Goal: Task Accomplishment & Management: Complete application form

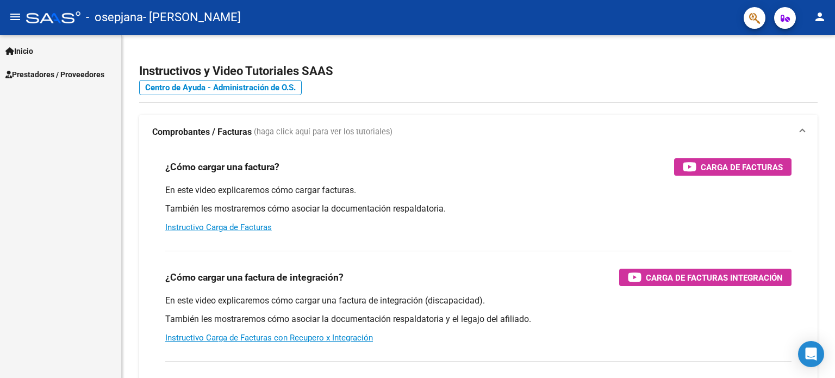
click at [51, 73] on span "Prestadores / Proveedores" at bounding box center [54, 74] width 99 height 12
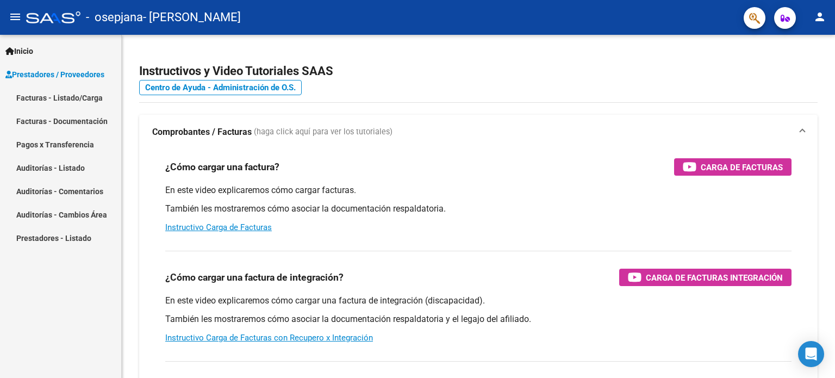
click at [63, 97] on link "Facturas - Listado/Carga" at bounding box center [60, 97] width 121 height 23
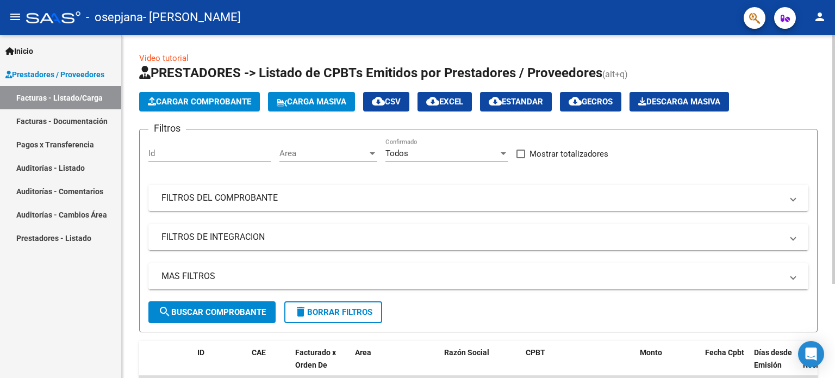
click at [237, 105] on span "Cargar Comprobante" at bounding box center [199, 102] width 103 height 10
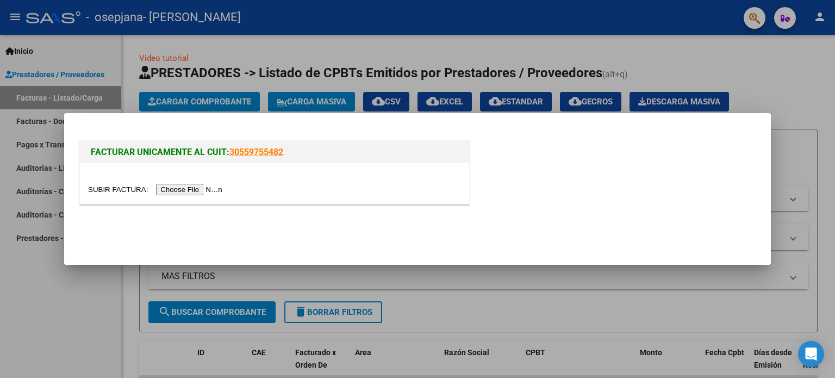
click at [221, 193] on input "file" at bounding box center [157, 189] width 138 height 11
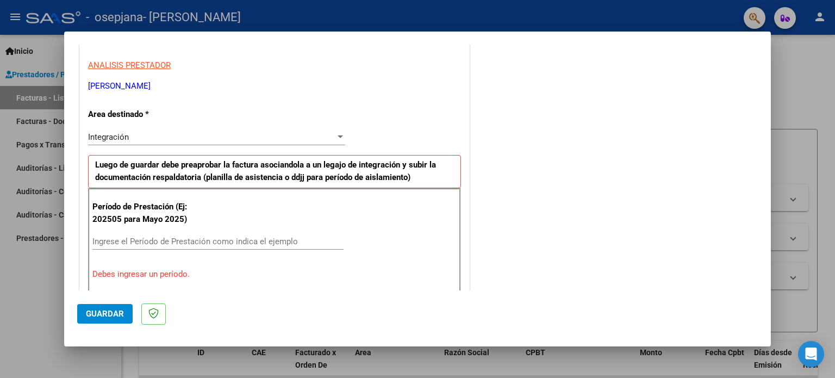
scroll to position [217, 0]
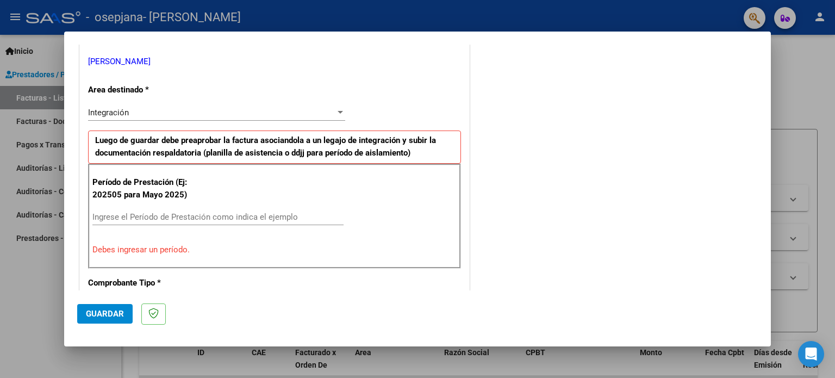
click at [272, 217] on input "Ingrese el Período de Prestación como indica el ejemplo" at bounding box center [217, 217] width 251 height 10
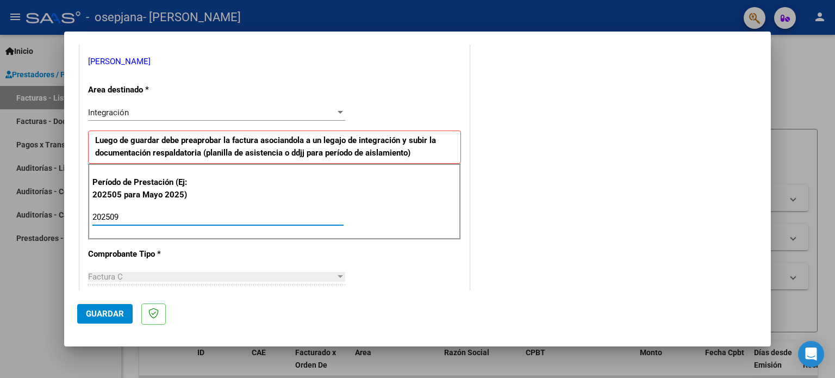
type input "202509"
click at [340, 110] on div at bounding box center [340, 112] width 10 height 9
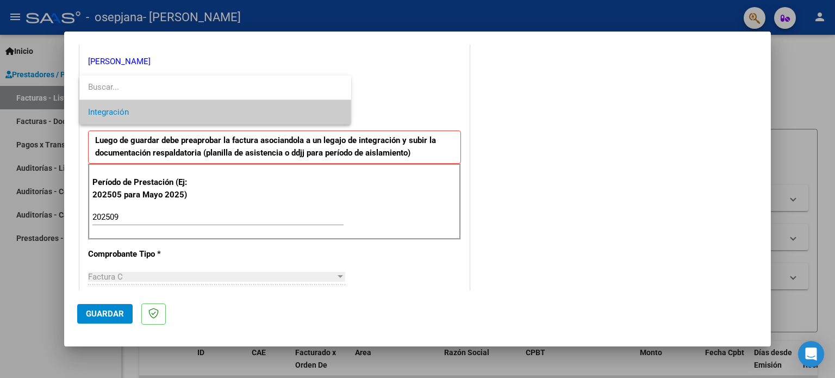
click at [340, 111] on span "Integración" at bounding box center [215, 112] width 254 height 24
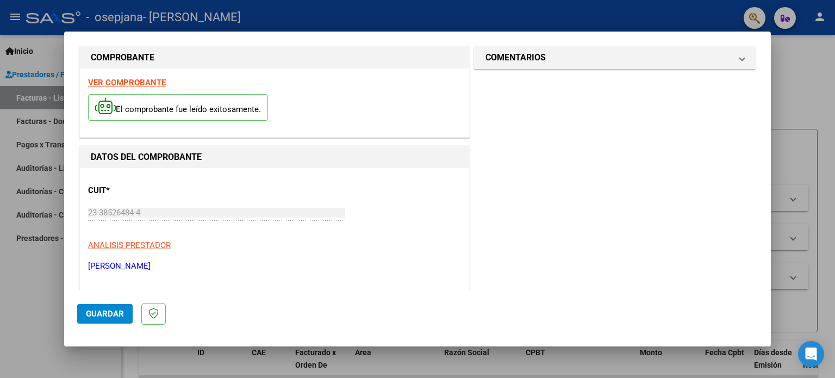
scroll to position [0, 0]
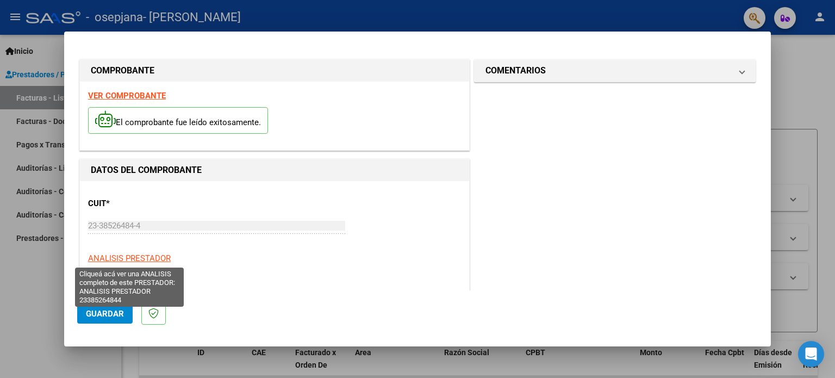
click at [161, 259] on span "ANALISIS PRESTADOR" at bounding box center [129, 258] width 83 height 10
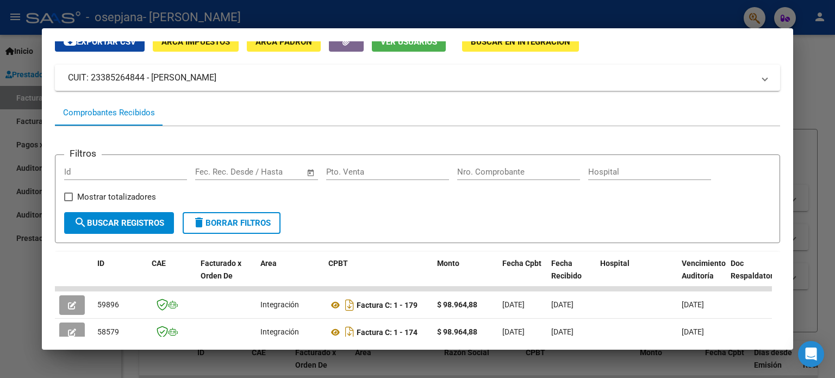
scroll to position [117, 0]
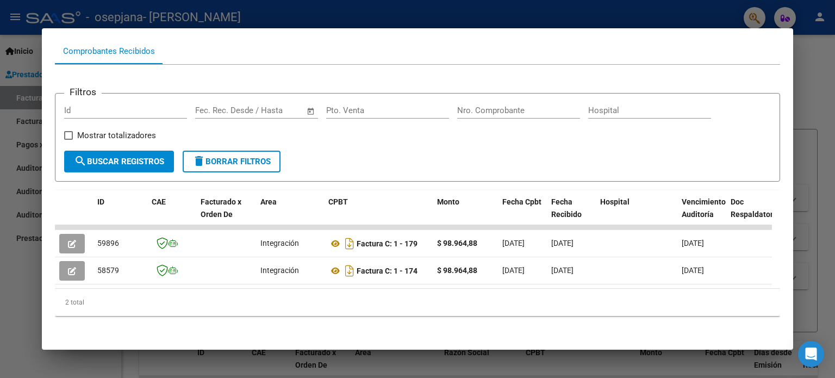
click at [26, 313] on div at bounding box center [417, 189] width 835 height 378
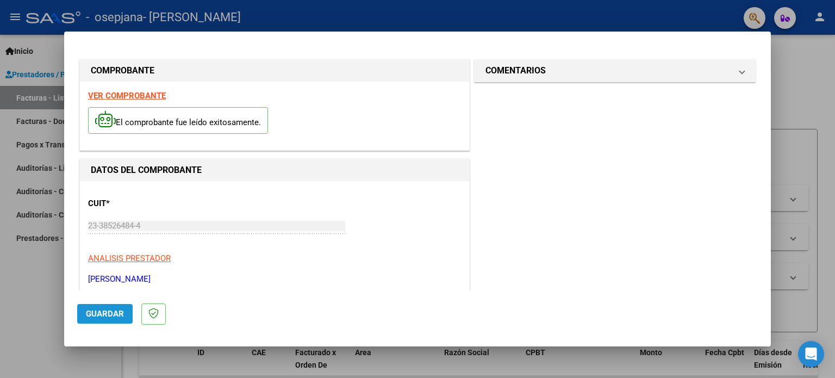
click at [88, 315] on span "Guardar" at bounding box center [105, 314] width 38 height 10
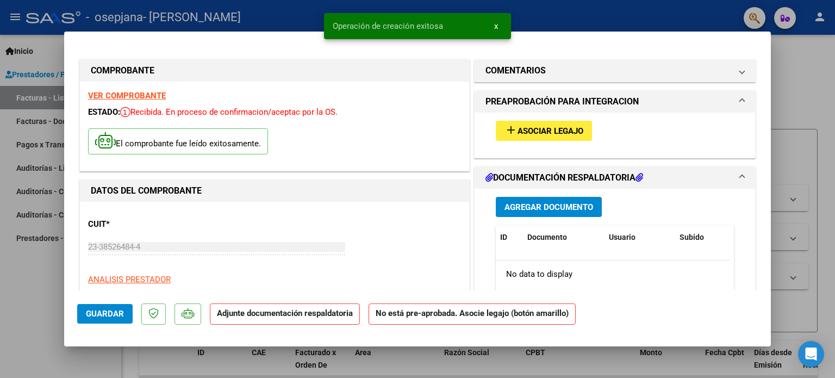
click at [529, 132] on span "Asociar Legajo" at bounding box center [550, 131] width 66 height 10
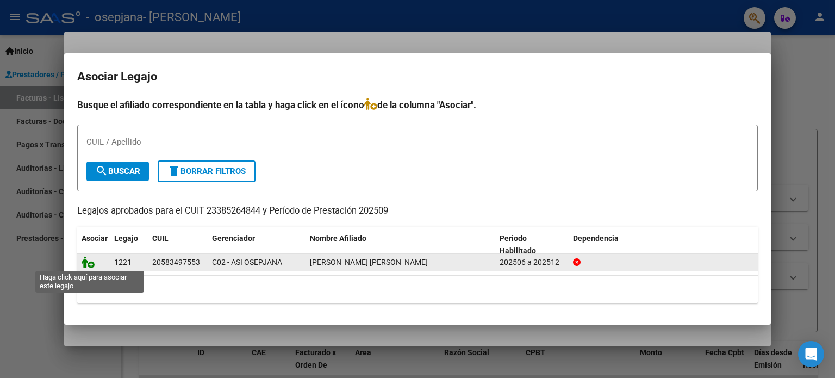
click at [91, 265] on icon at bounding box center [88, 262] width 13 height 12
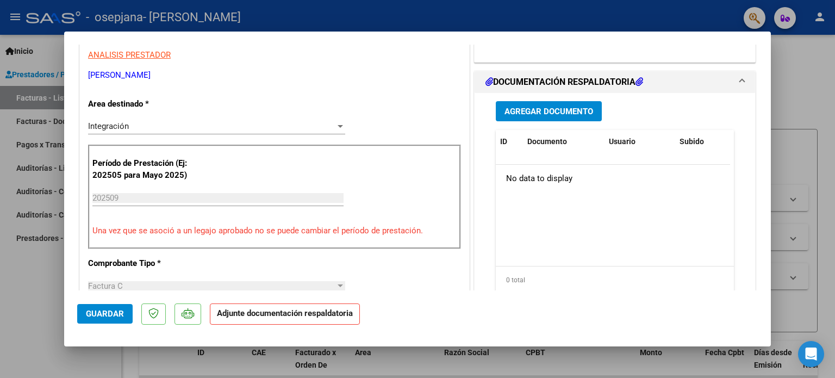
scroll to position [163, 0]
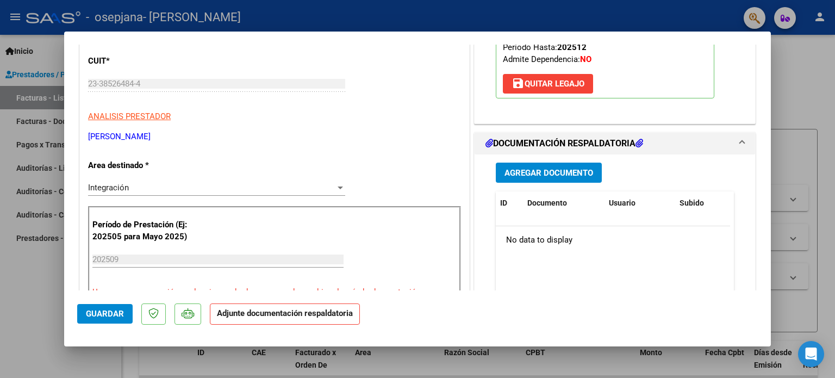
click at [504, 172] on span "Agregar Documento" at bounding box center [548, 173] width 89 height 10
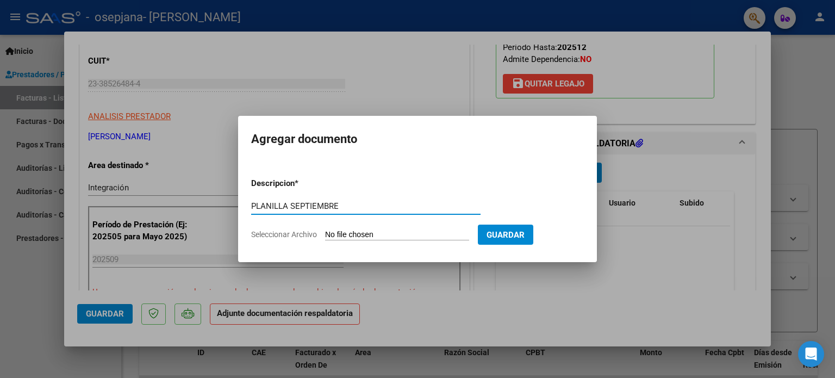
type input "PLANILLA SEPTIEMBRE"
drag, startPoint x: 306, startPoint y: 234, endPoint x: 319, endPoint y: 233, distance: 13.1
click at [313, 233] on span "Seleccionar Archivo" at bounding box center [284, 234] width 66 height 9
click at [325, 233] on input "Seleccionar Archivo" at bounding box center [397, 235] width 144 height 10
click at [352, 234] on input "Seleccionar Archivo" at bounding box center [397, 235] width 144 height 10
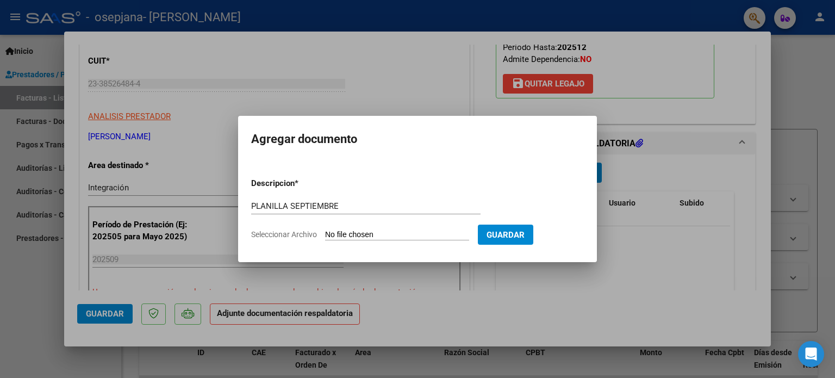
type input "C:\fakepath\PLANILLA SEPTIEMBRE- [PERSON_NAME].pdf"
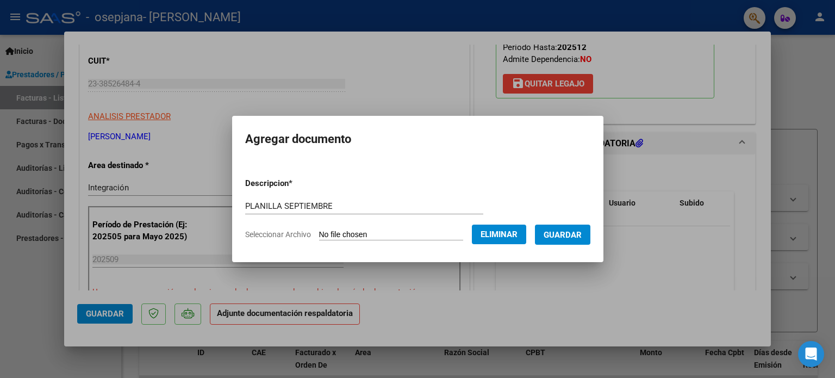
click at [551, 233] on button "Guardar" at bounding box center [562, 234] width 55 height 20
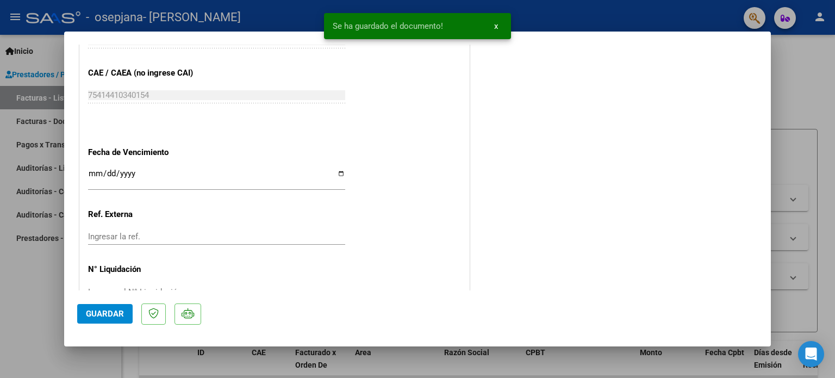
scroll to position [726, 0]
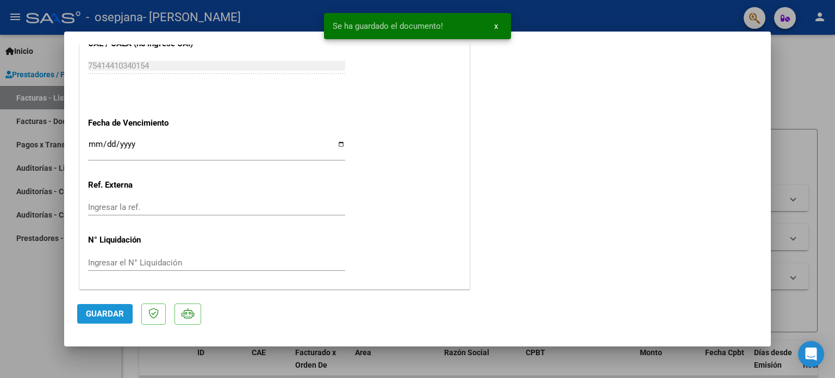
click at [124, 316] on button "Guardar" at bounding box center [104, 314] width 55 height 20
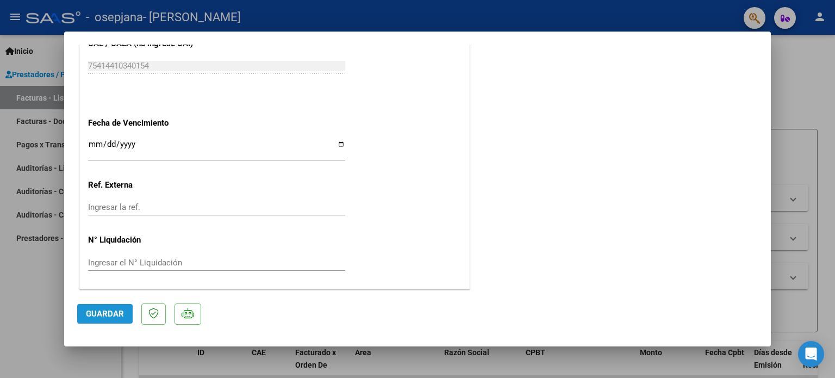
click at [111, 313] on span "Guardar" at bounding box center [105, 314] width 38 height 10
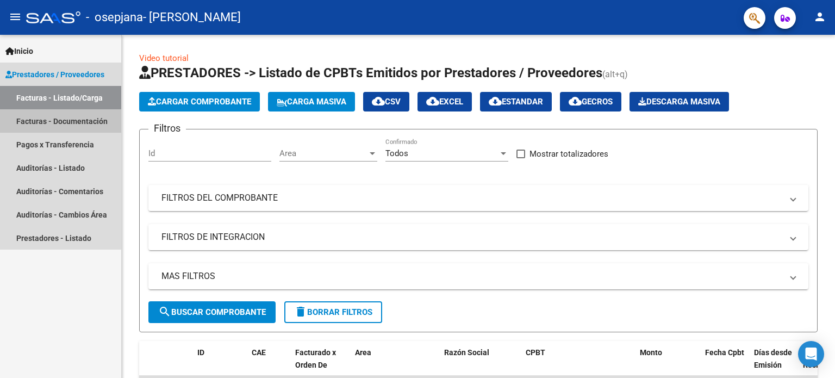
click at [85, 117] on link "Facturas - Documentación" at bounding box center [60, 120] width 121 height 23
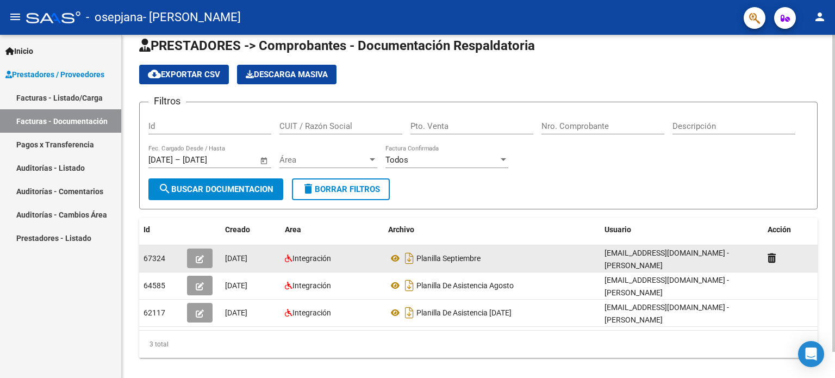
scroll to position [28, 0]
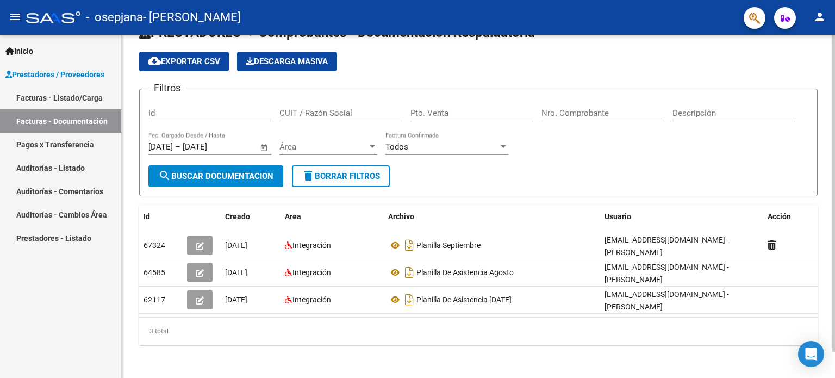
click at [558, 351] on div "PRESTADORES -> Comprobantes - Documentación Respaldatoria cloud_download Export…" at bounding box center [478, 193] width 713 height 373
